Goal: Transaction & Acquisition: Purchase product/service

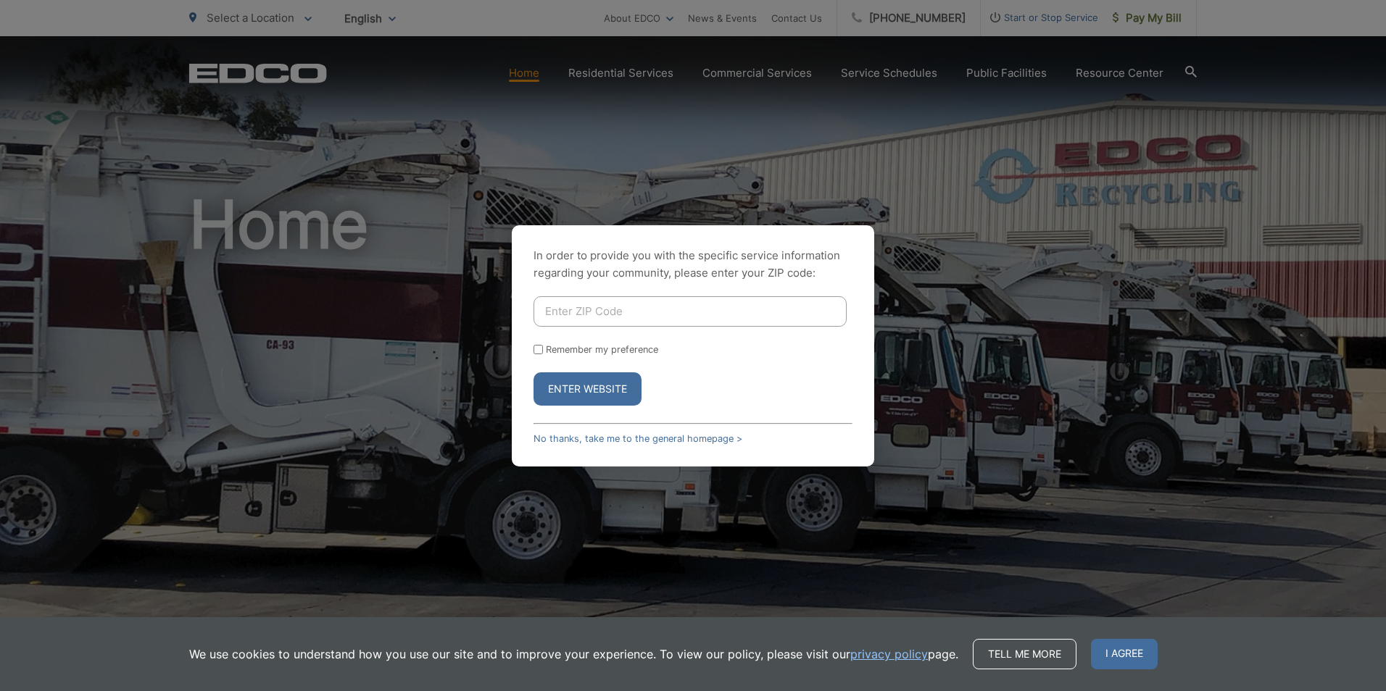
click at [605, 320] on input "Enter ZIP Code" at bounding box center [689, 311] width 313 height 30
type input "91902"
click at [533, 372] on button "Enter Website" at bounding box center [587, 388] width 108 height 33
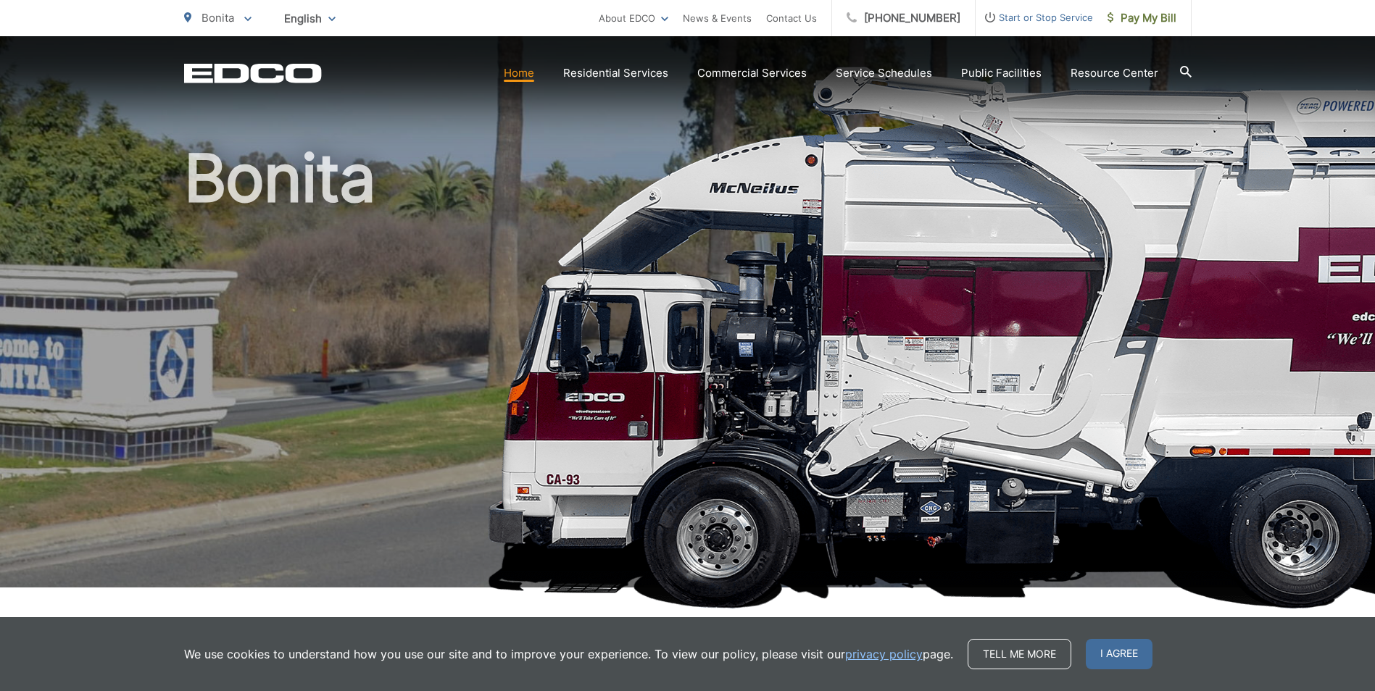
scroll to position [72, 0]
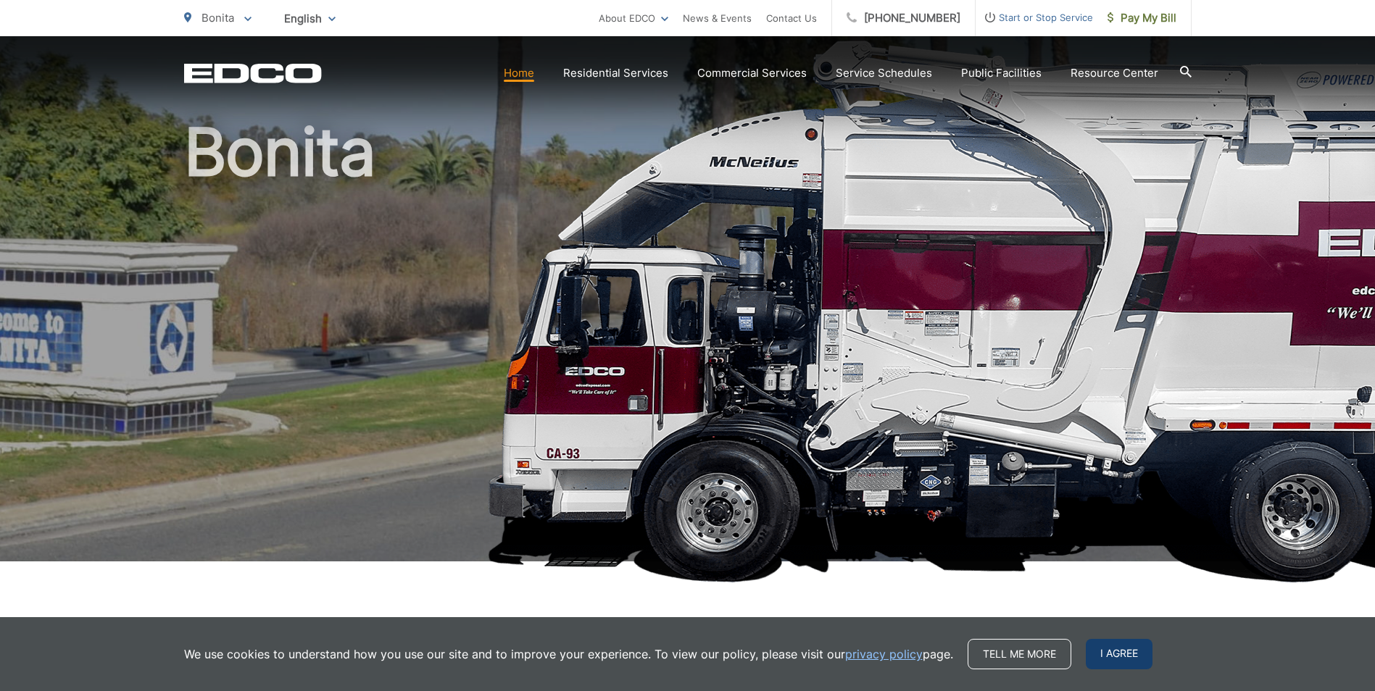
click at [1132, 657] on span "I agree" at bounding box center [1119, 654] width 67 height 30
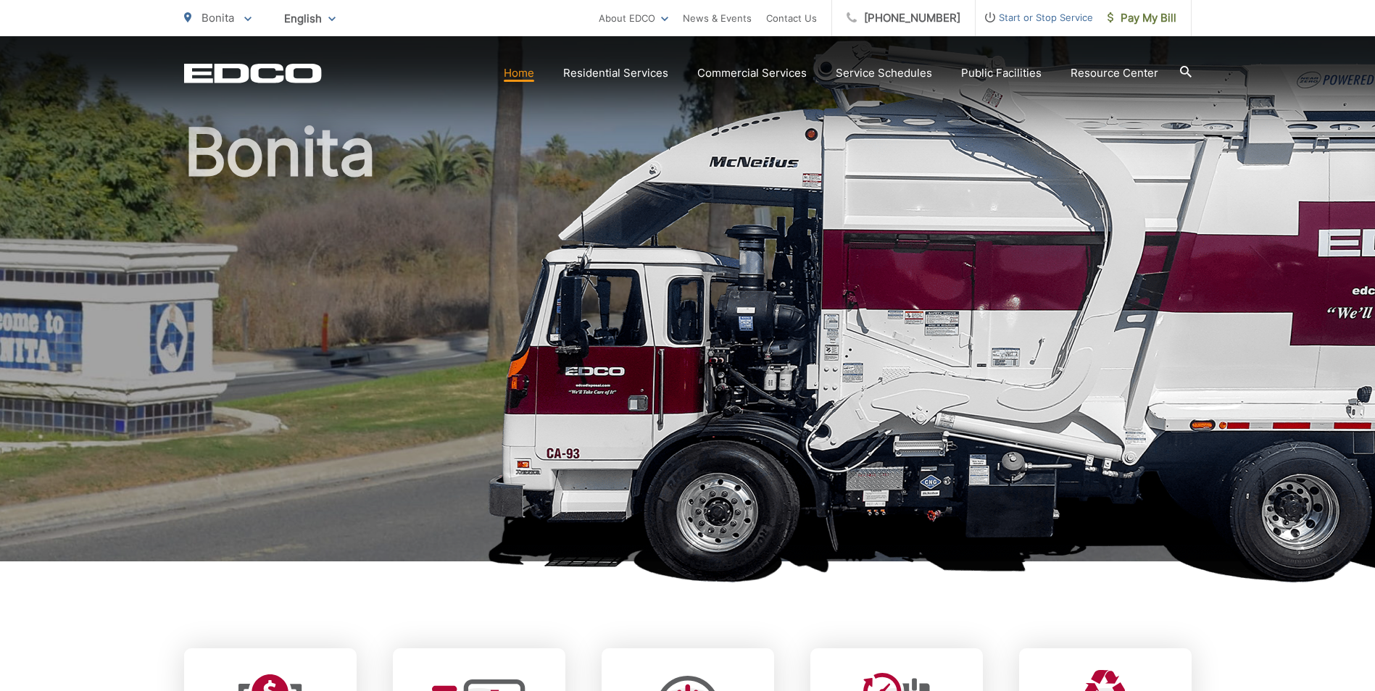
scroll to position [145, 0]
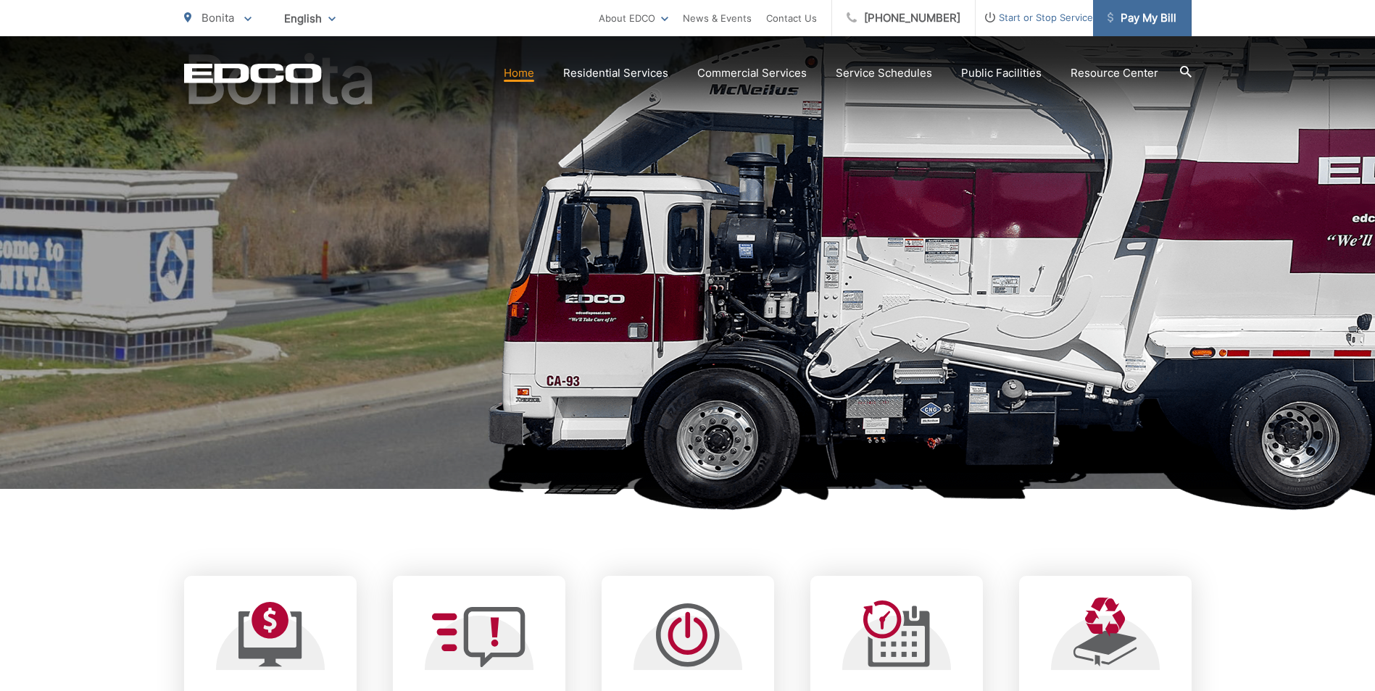
click at [1137, 12] on span "Pay My Bill" at bounding box center [1141, 17] width 69 height 17
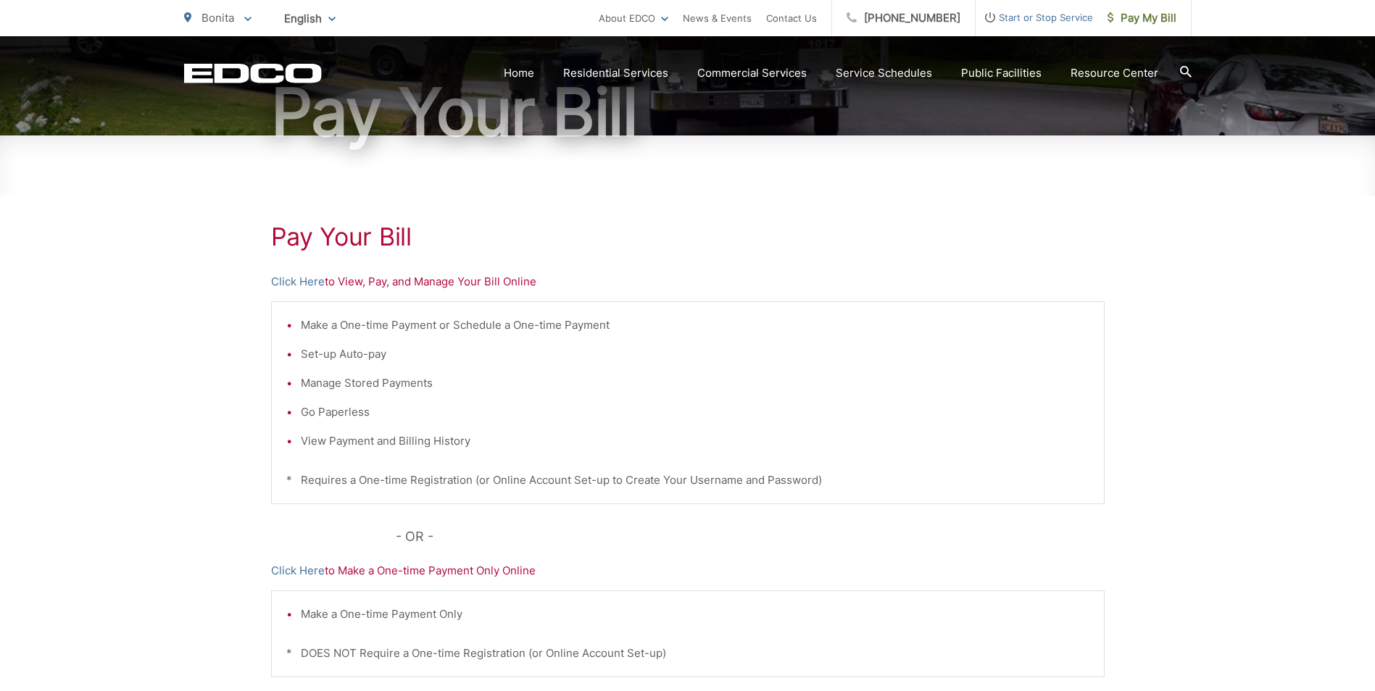
scroll to position [217, 0]
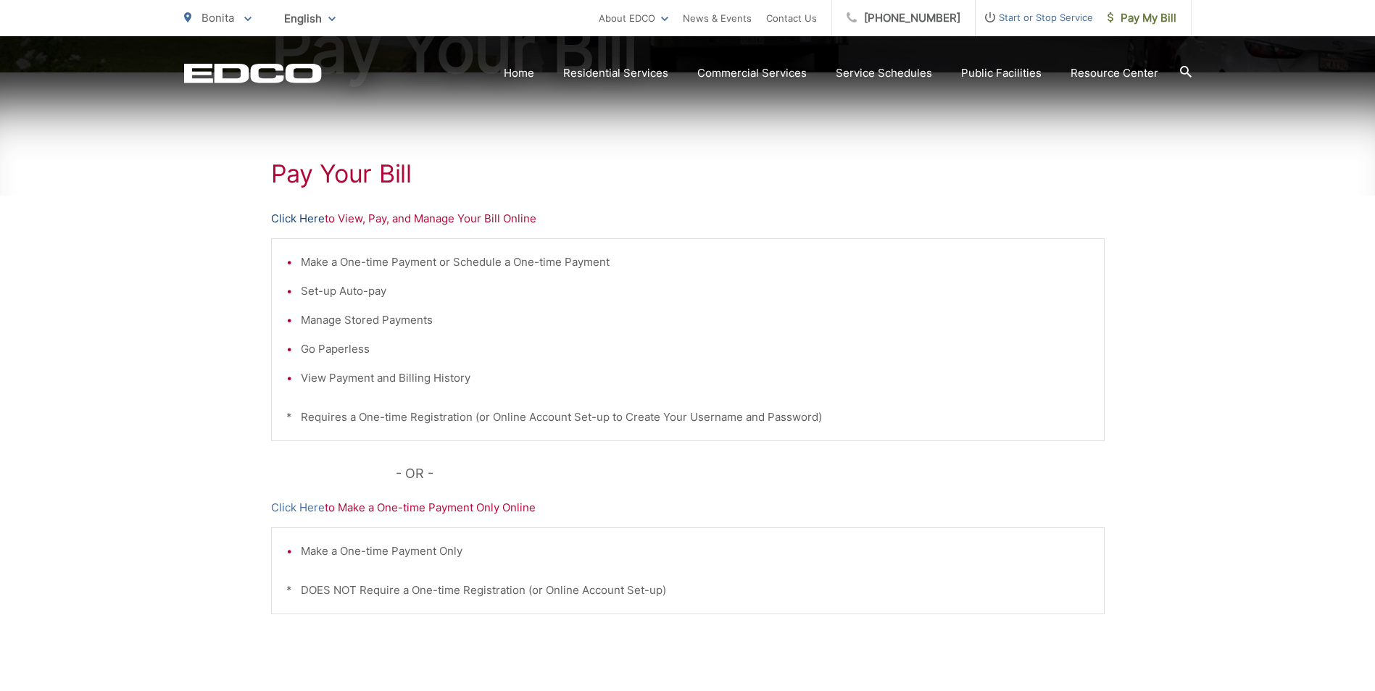
click at [297, 220] on link "Click Here" at bounding box center [298, 218] width 54 height 17
